Goal: Transaction & Acquisition: Subscribe to service/newsletter

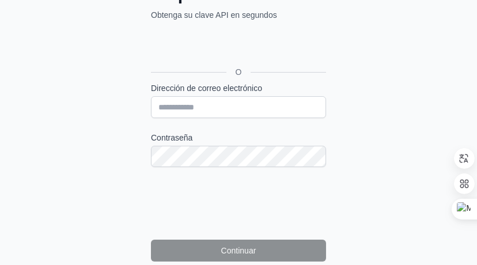
scroll to position [173, 0]
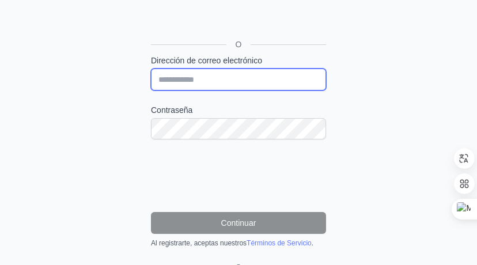
click at [247, 80] on input "Dirección de correo electrónico" at bounding box center [238, 80] width 175 height 22
type input "**********"
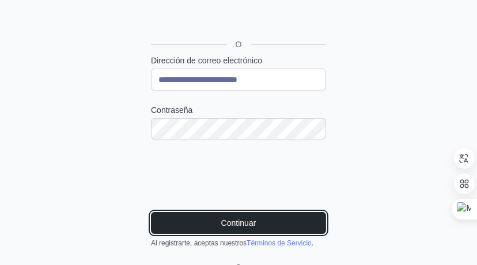
click at [222, 219] on font "Continuar" at bounding box center [238, 223] width 35 height 9
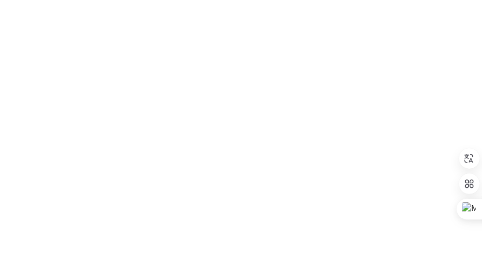
scroll to position [0, 0]
click at [408, 66] on div at bounding box center [243, 132] width 486 height 265
click at [201, 58] on div at bounding box center [243, 132] width 486 height 265
click at [333, 134] on div at bounding box center [243, 132] width 486 height 265
click at [404, 157] on div at bounding box center [243, 132] width 486 height 265
